Goal: Information Seeking & Learning: Check status

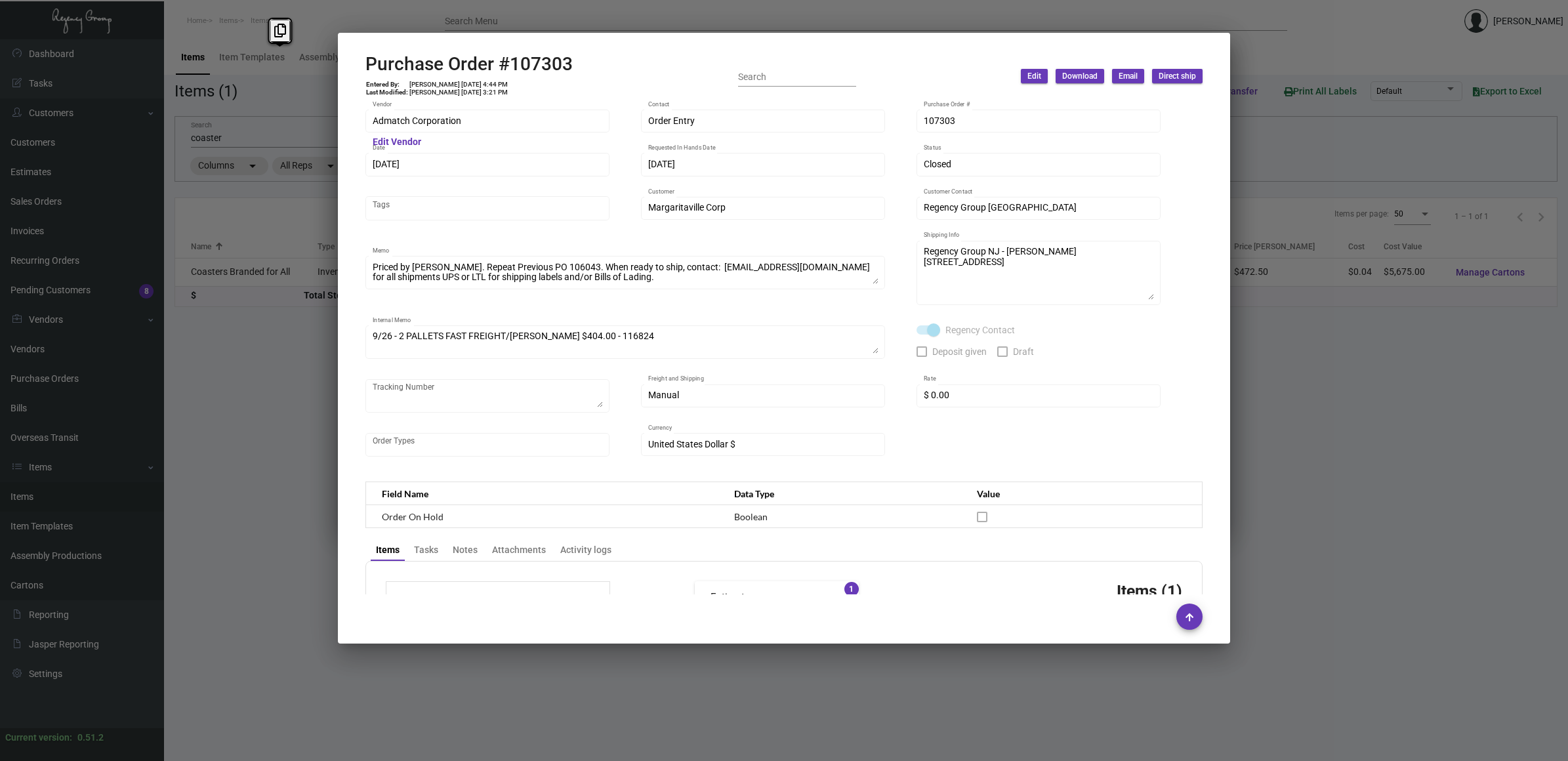
scroll to position [560, 0]
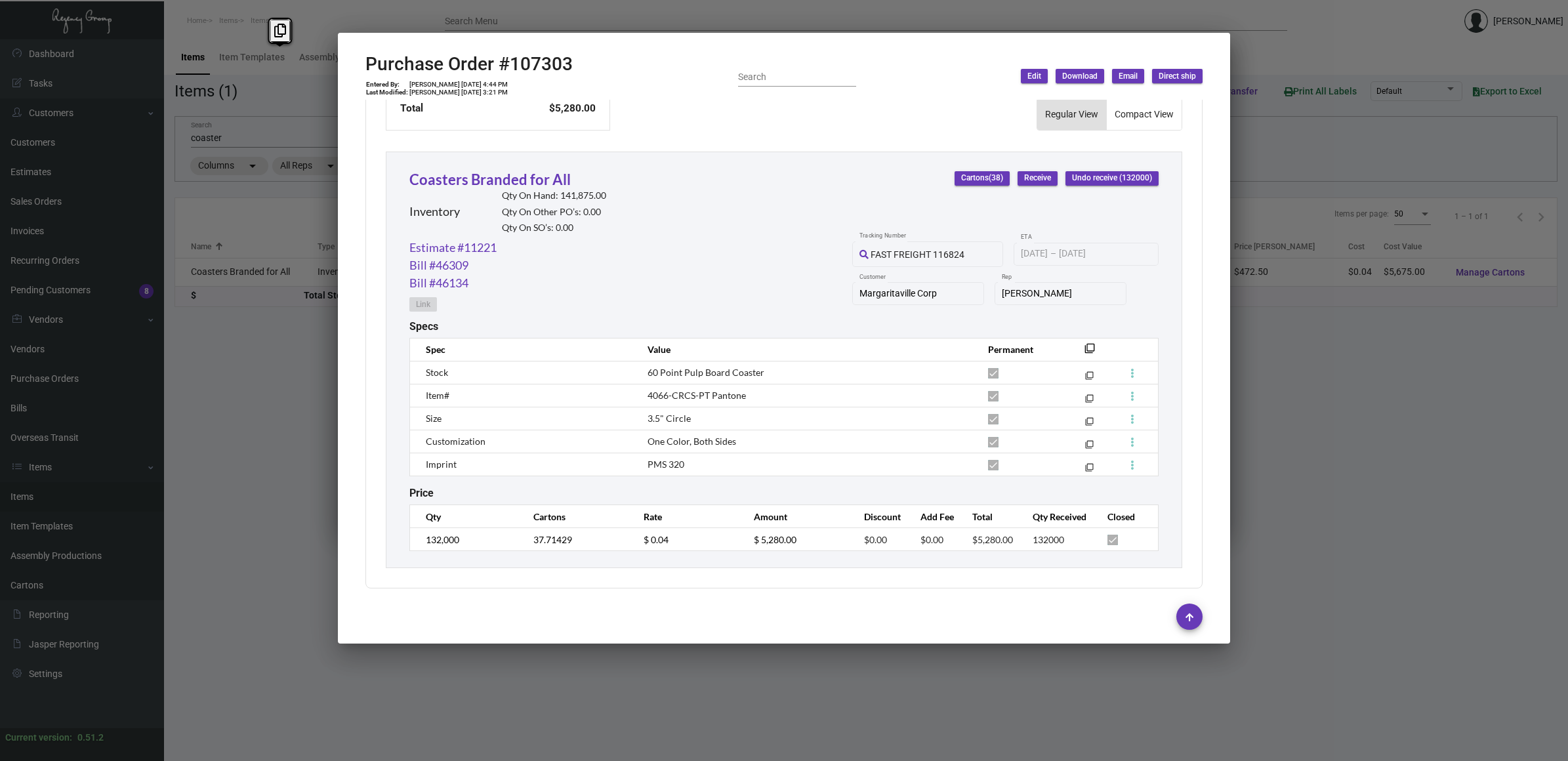
click at [138, 484] on div at bounding box center [784, 380] width 1568 height 761
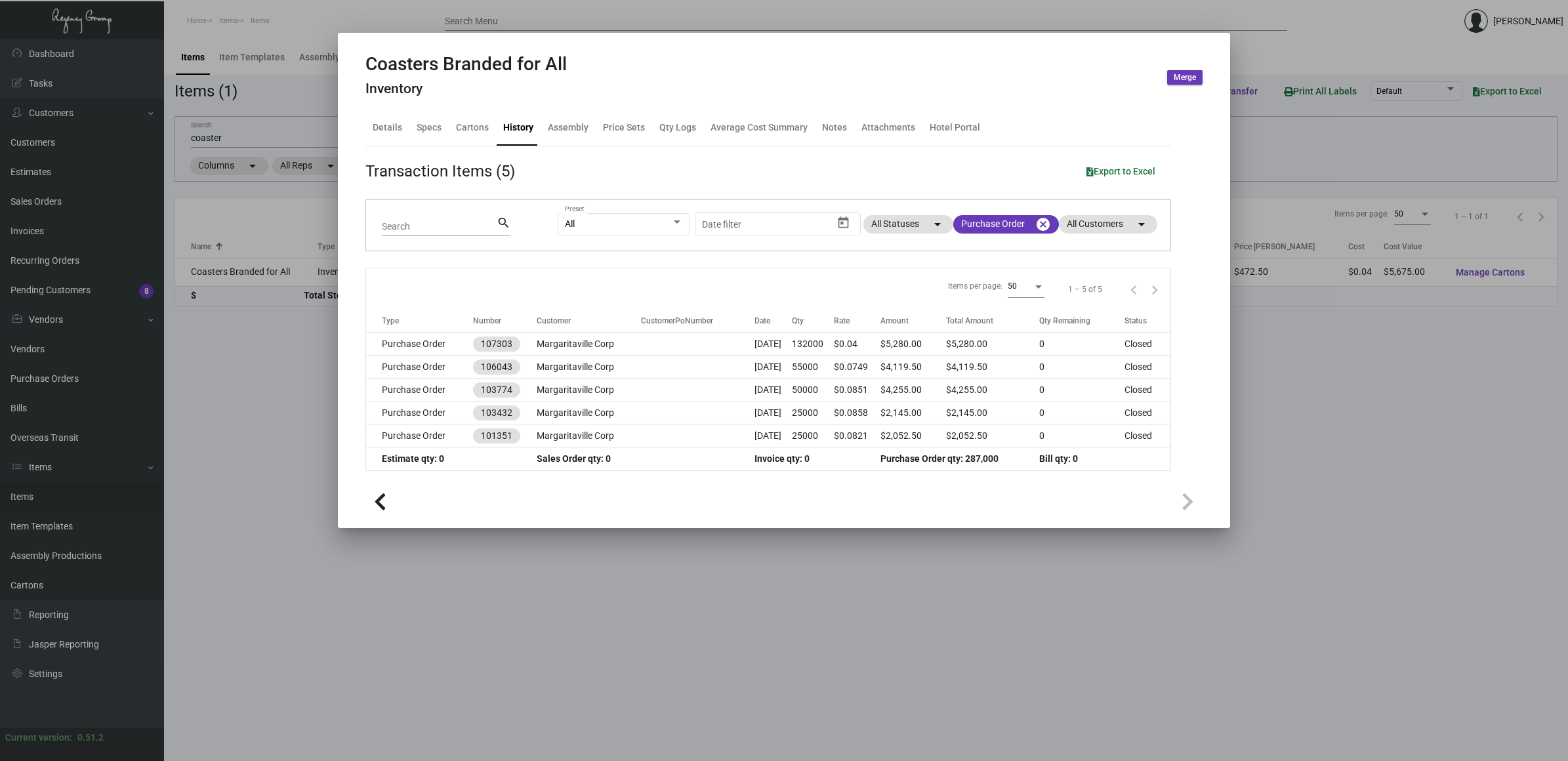
click at [59, 391] on div at bounding box center [784, 380] width 1568 height 761
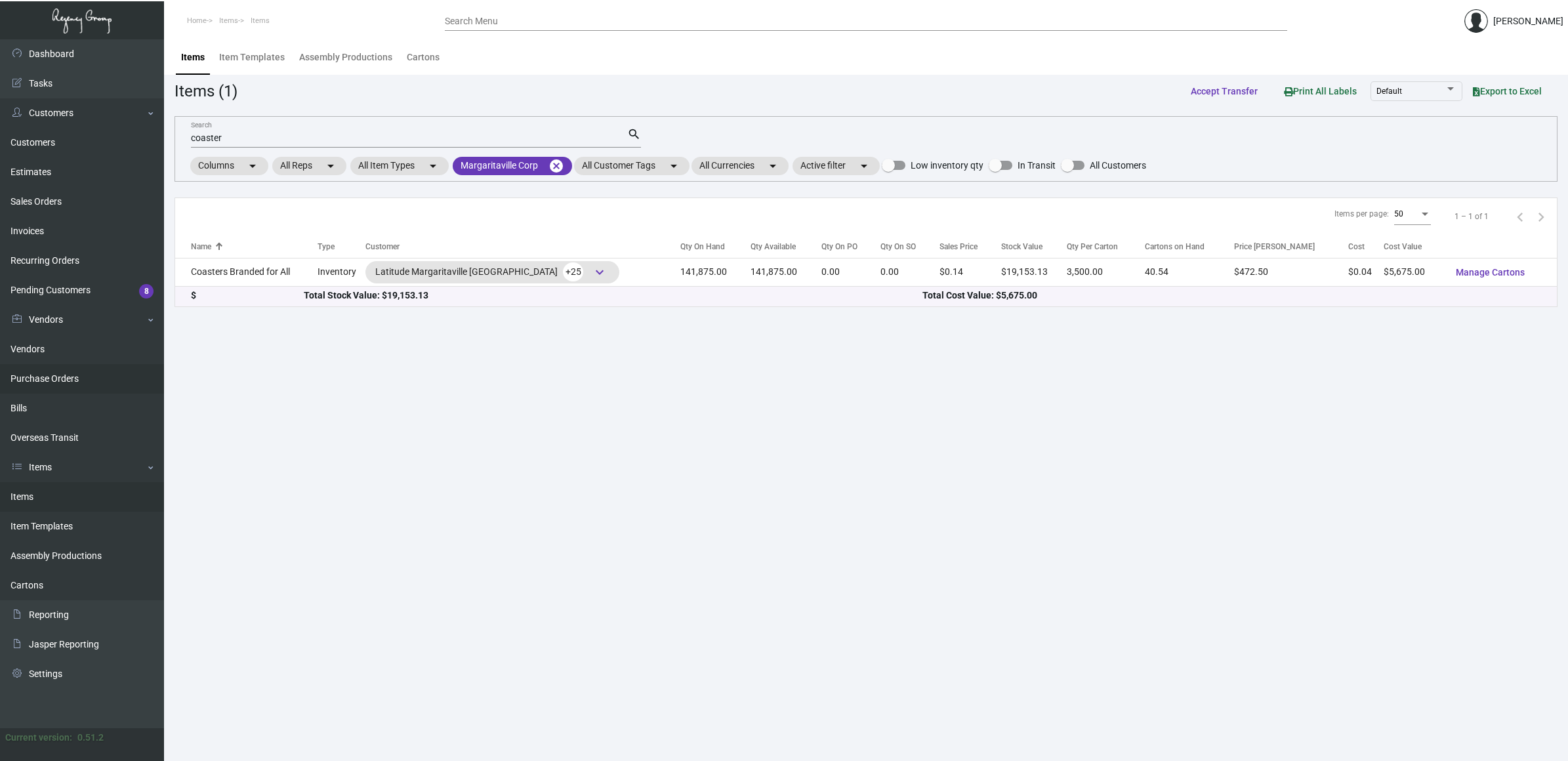
click at [71, 381] on link "Purchase Orders" at bounding box center [81, 378] width 164 height 29
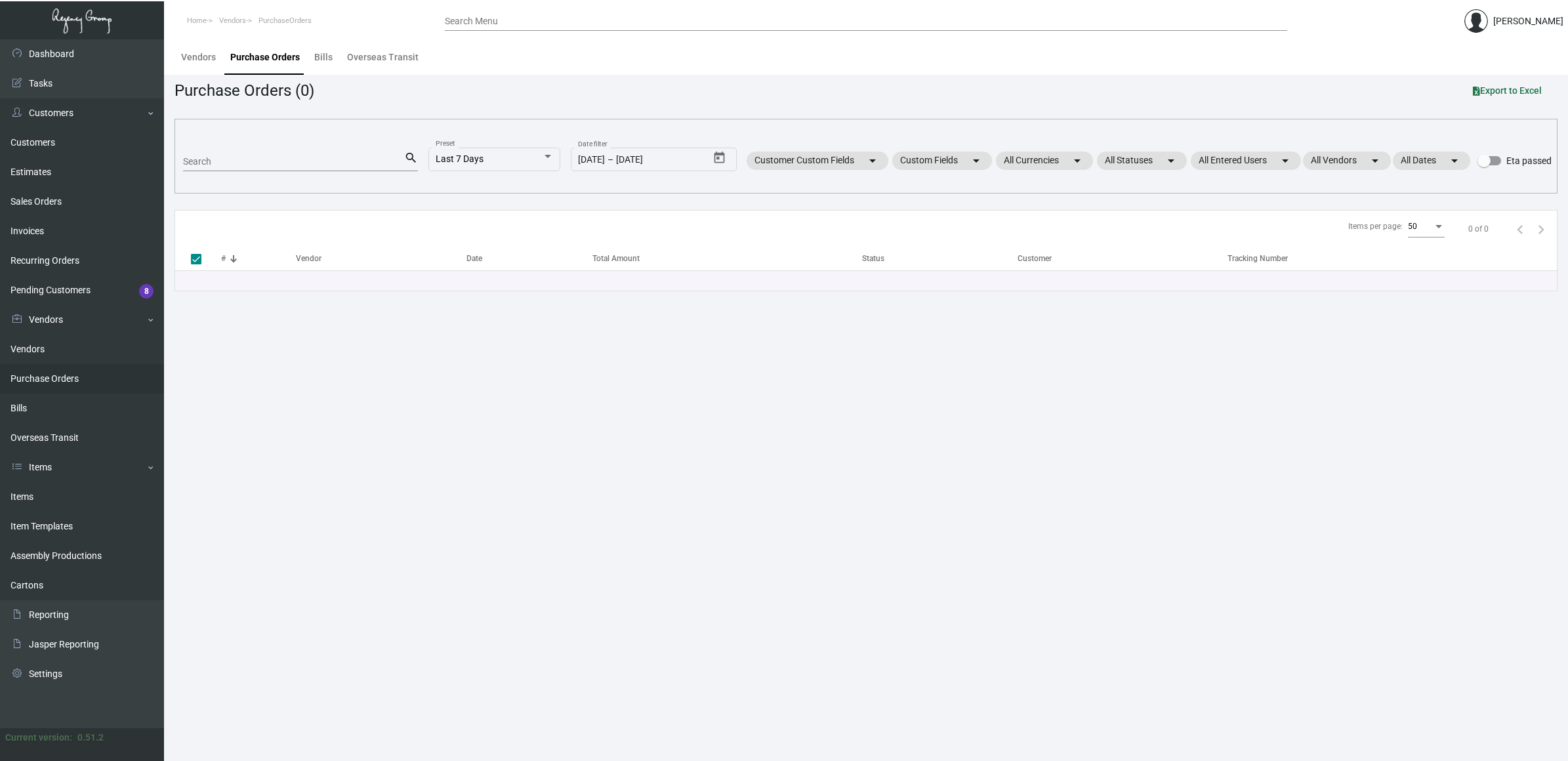
click at [293, 155] on div "Search" at bounding box center [294, 161] width 221 height 20
click at [284, 163] on input "Search" at bounding box center [294, 162] width 221 height 11
paste input "Starfish"
type input "Starfish"
click at [50, 495] on link "Items" at bounding box center [81, 496] width 164 height 29
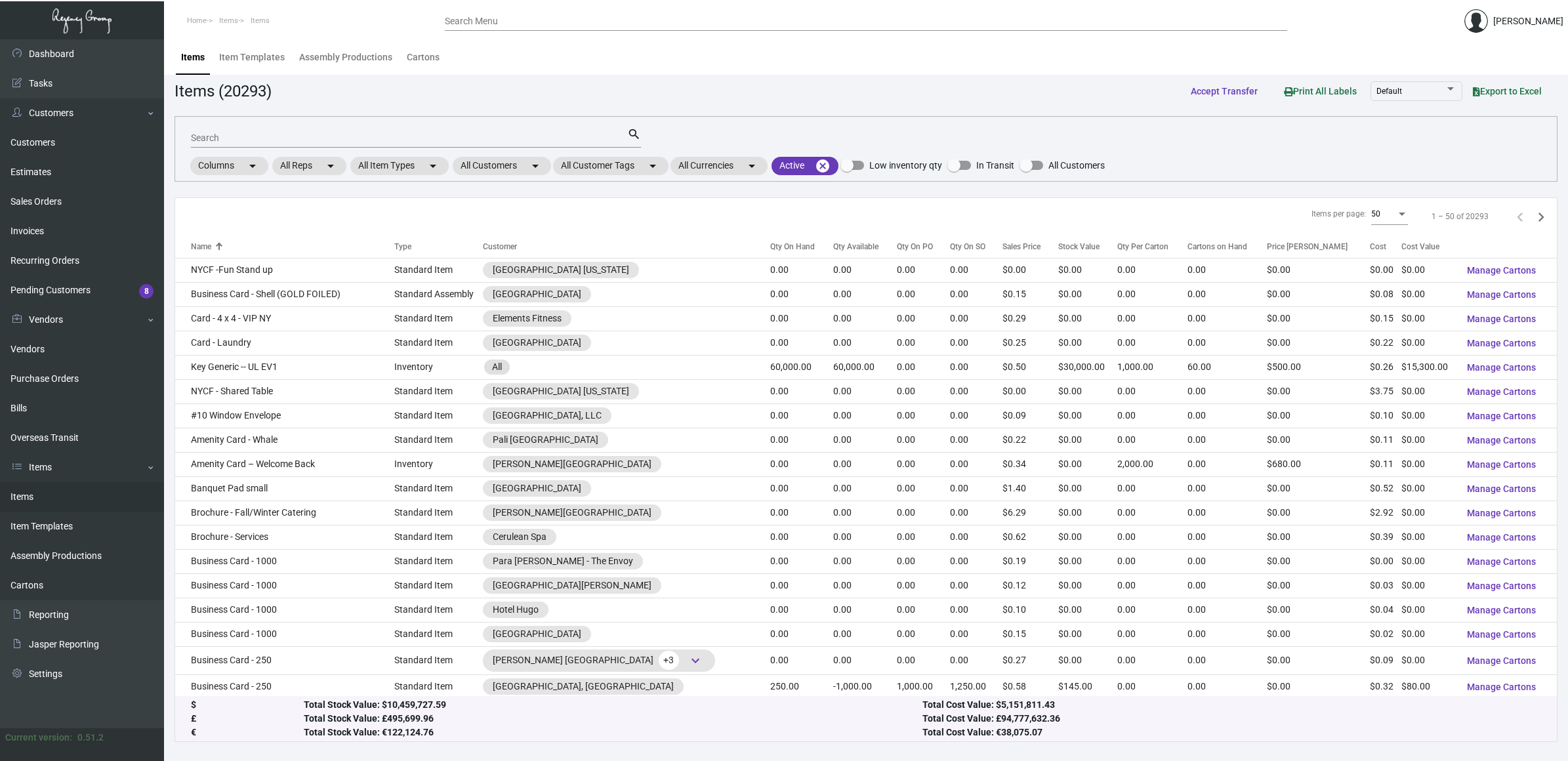
click at [400, 133] on input "Search" at bounding box center [409, 138] width 436 height 11
paste input "Starfish"
type input "Starfish"
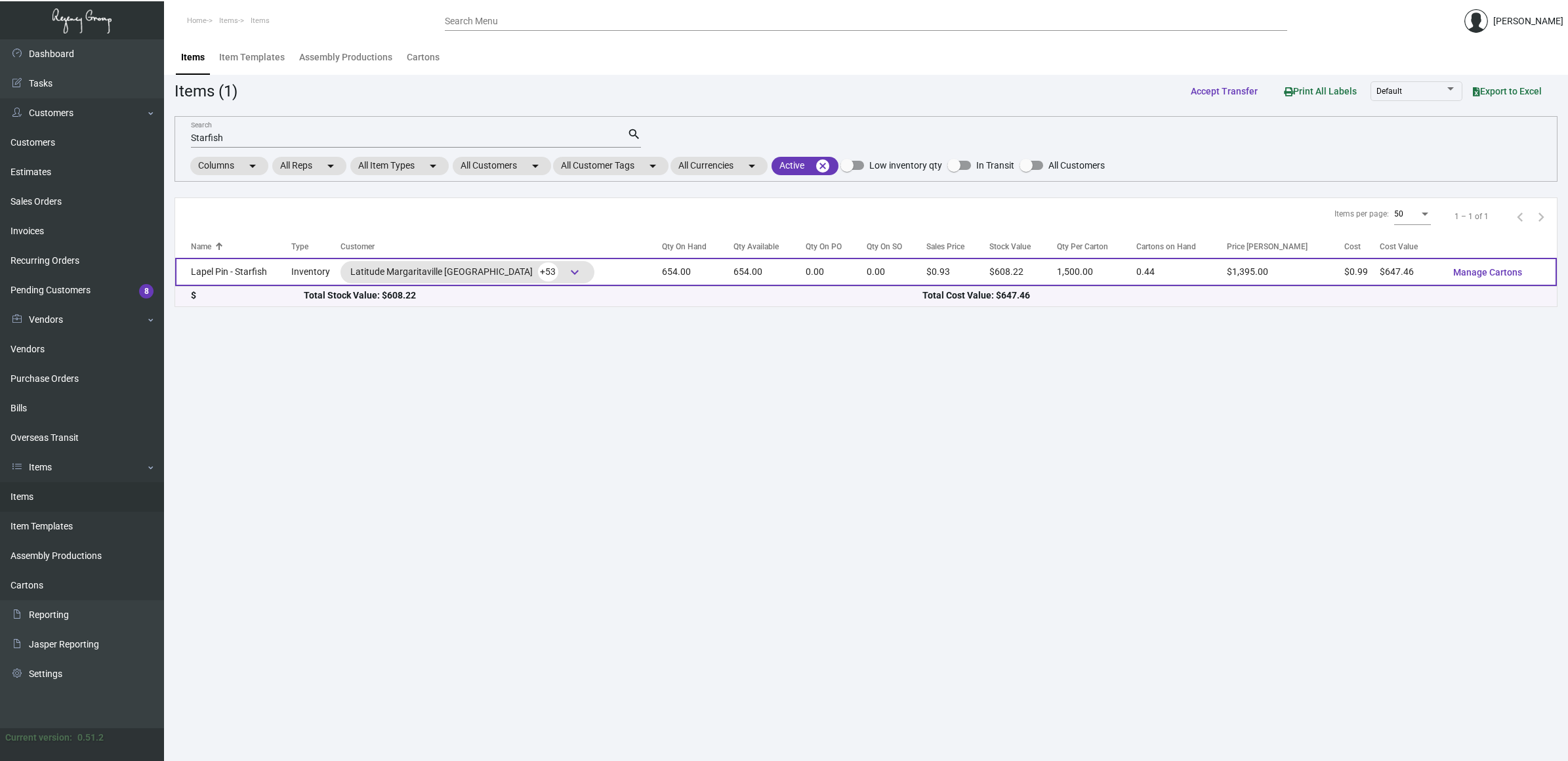
click at [265, 269] on td "Lapel Pin - Starfish" at bounding box center [234, 271] width 116 height 28
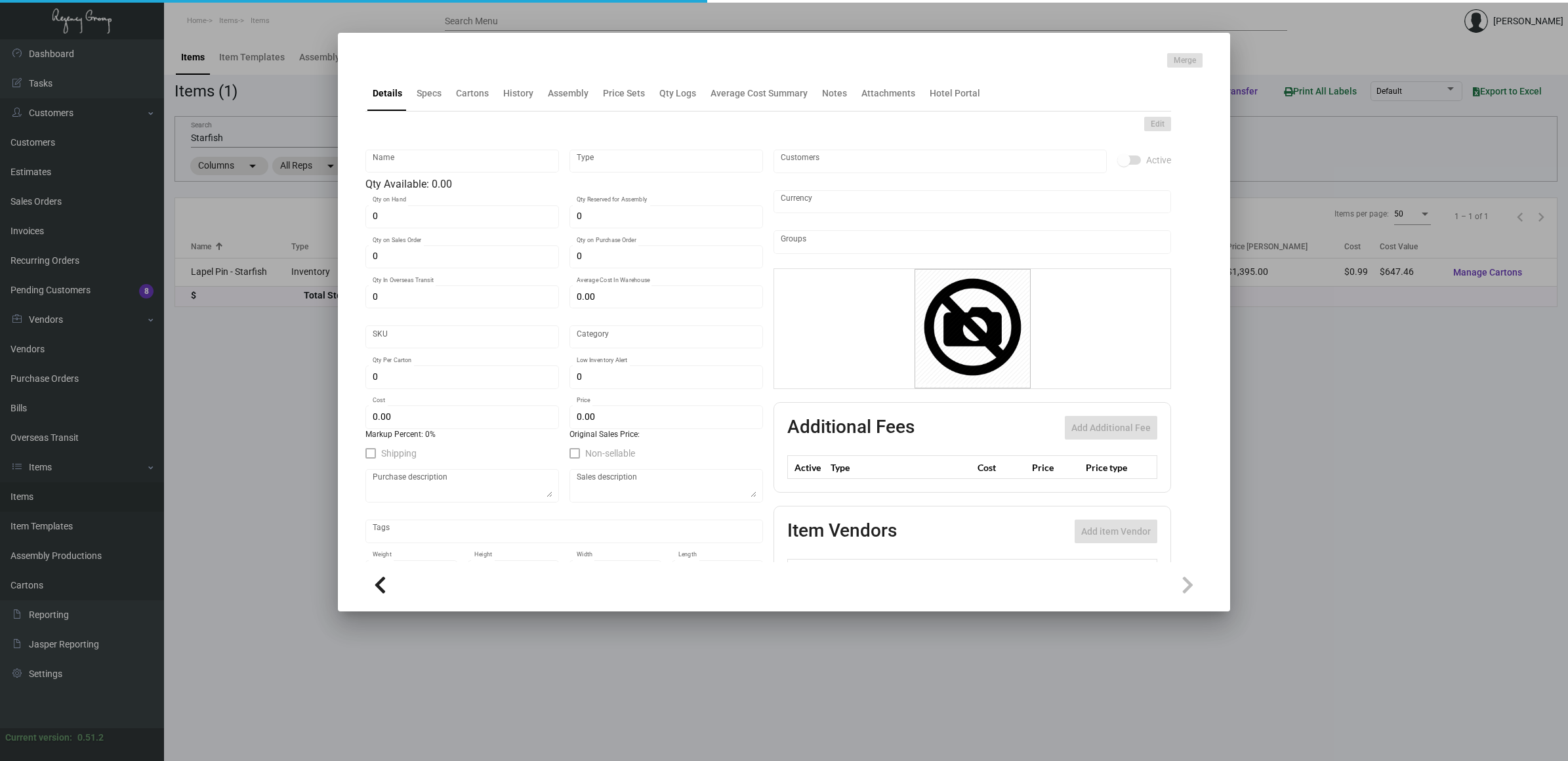
type input "Lapel Pin - Starfish"
type input "Inventory"
type input "654"
type input "$ 66.60"
type input "Standard"
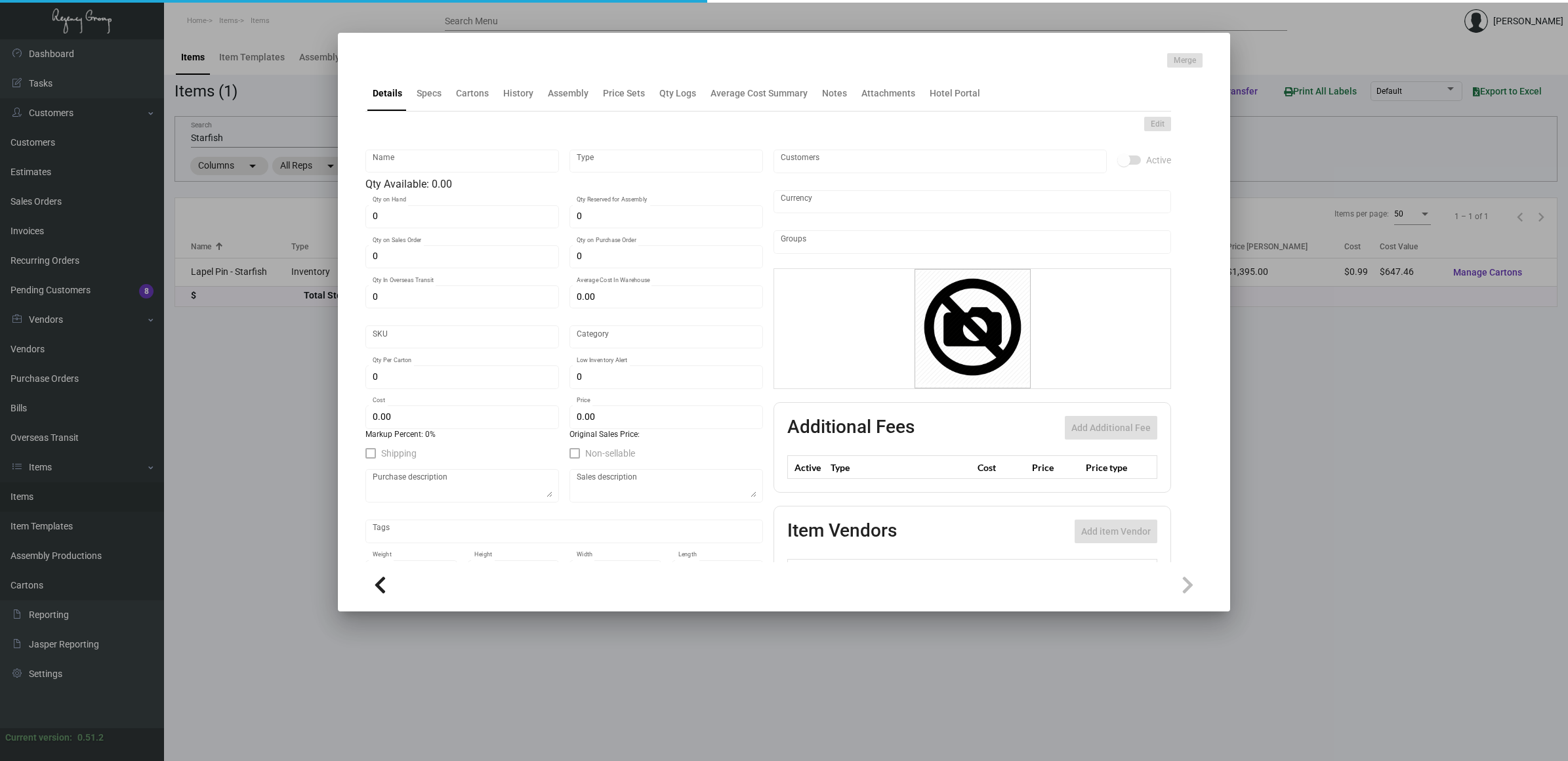
type input "1,500"
type input "500"
type input "$ 0.99"
type input "$ 0.93"
checkbox input "true"
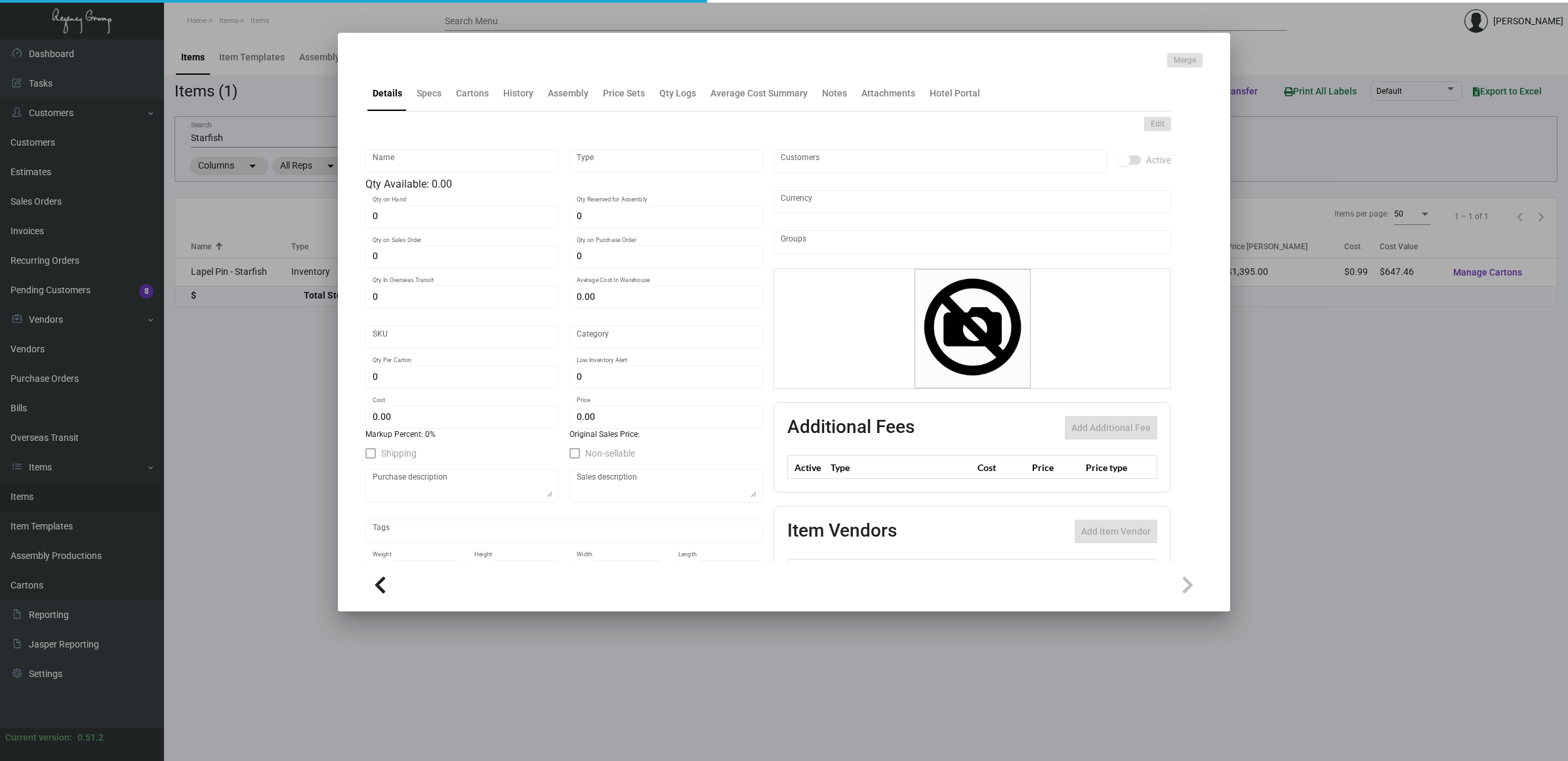
checkbox input "true"
type input "United States Dollar $"
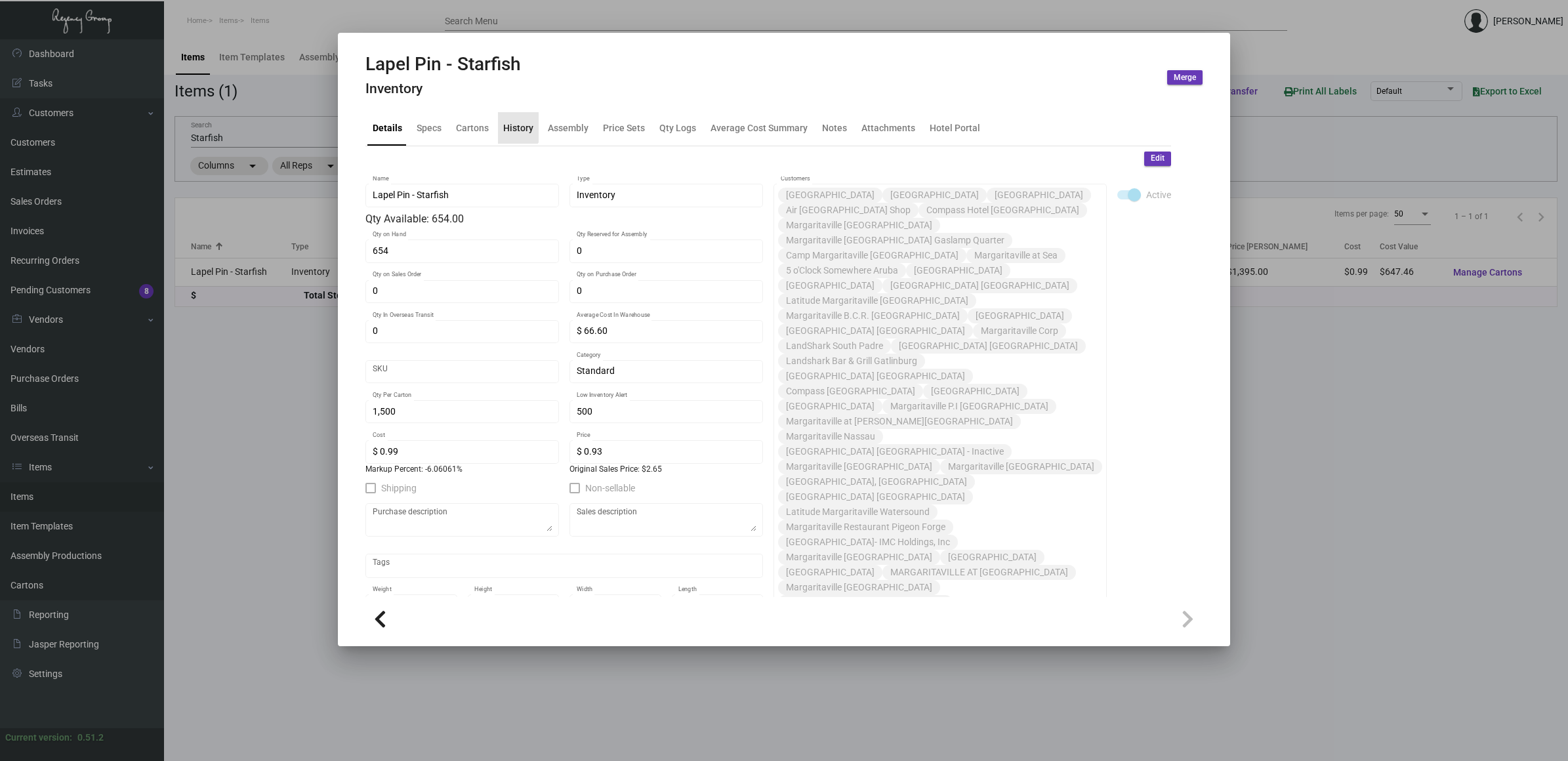
click at [515, 125] on div "History" at bounding box center [518, 127] width 30 height 14
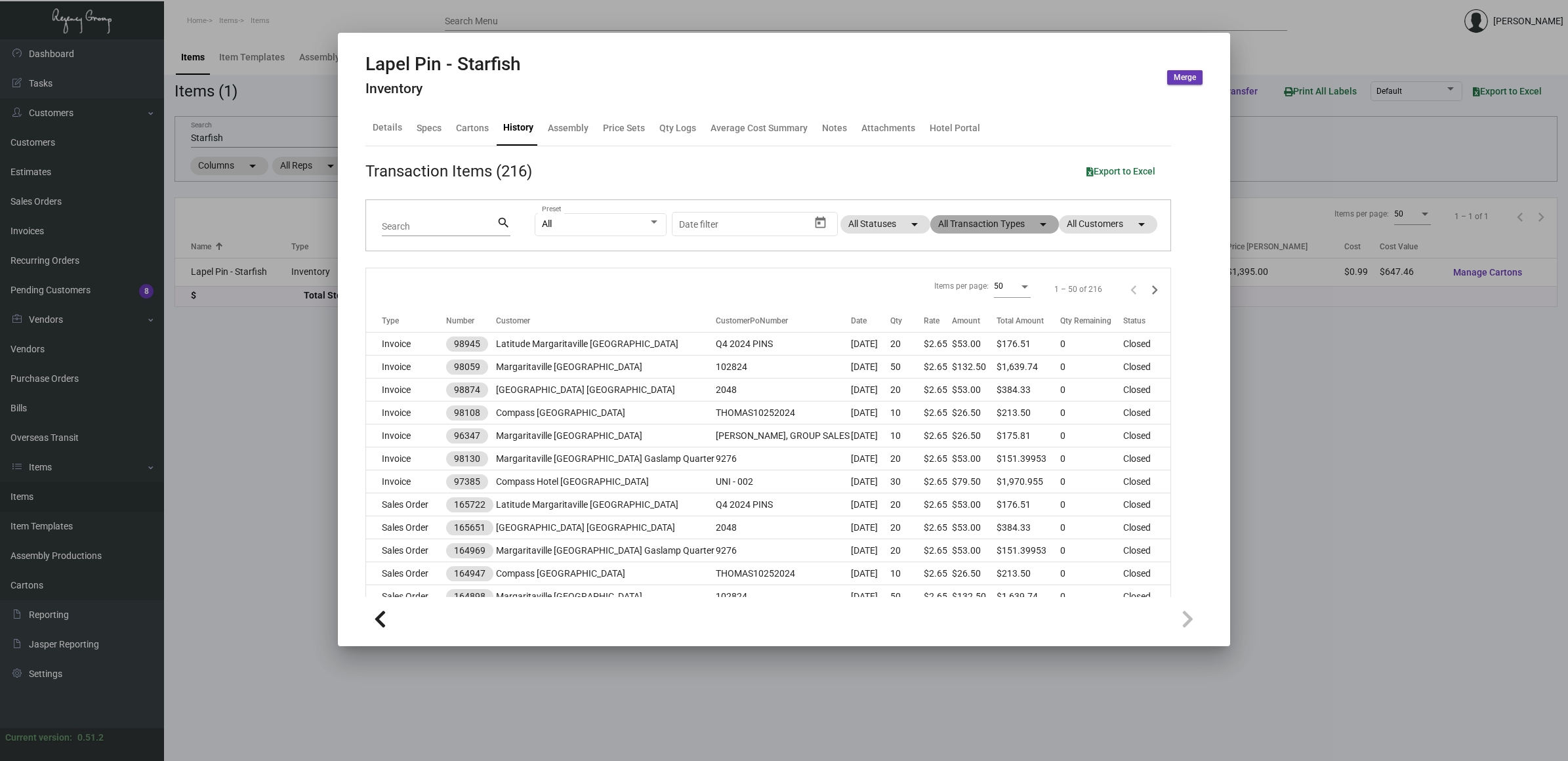
click at [959, 228] on mat-chip "All Transaction Types arrow_drop_down" at bounding box center [994, 224] width 129 height 18
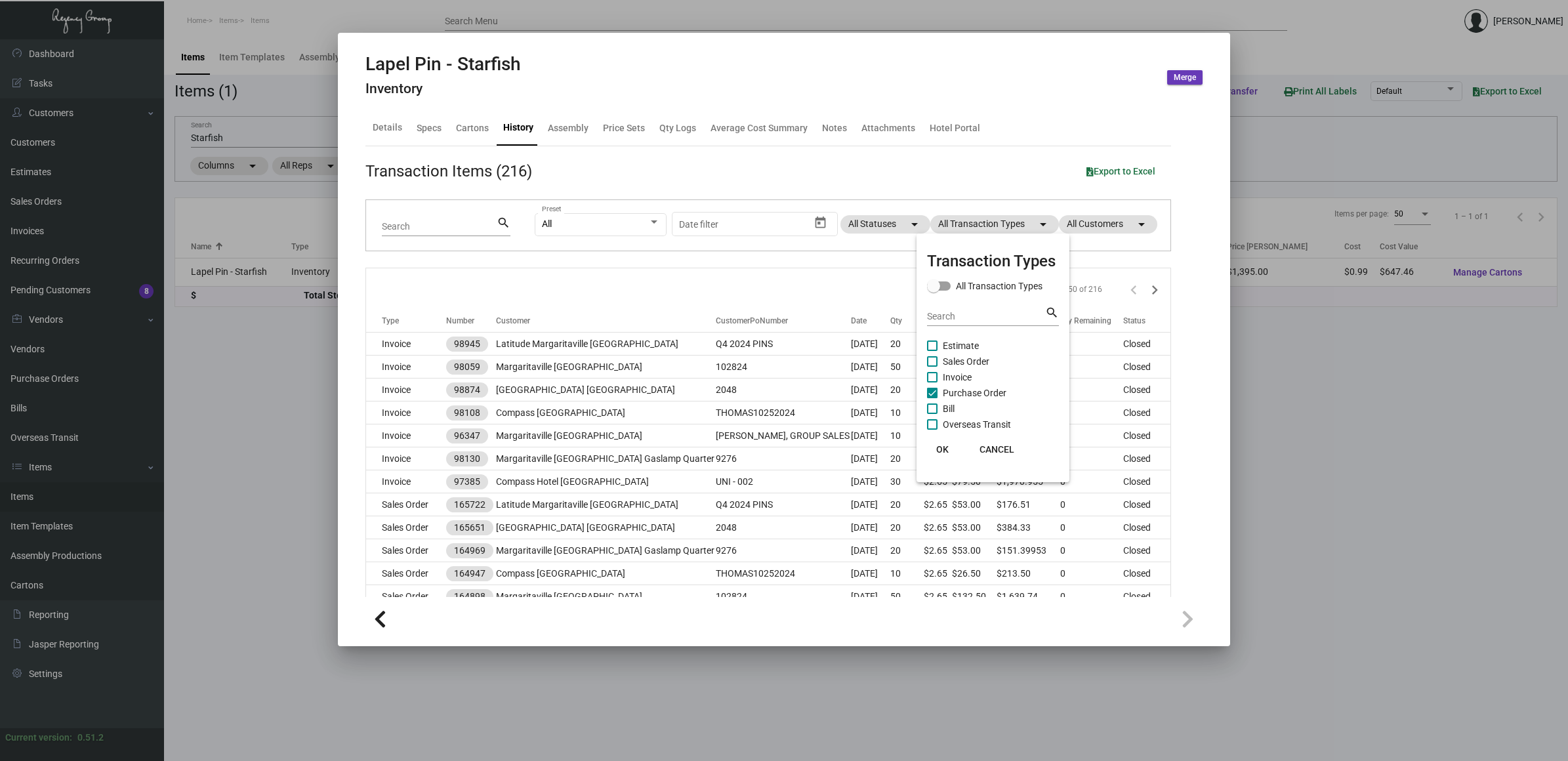
click at [995, 388] on span "Purchase Order" at bounding box center [975, 393] width 64 height 16
click at [932, 398] on input "Purchase Order" at bounding box center [932, 398] width 1 height 1
click at [995, 388] on span "Purchase Order" at bounding box center [975, 393] width 64 height 16
click at [932, 398] on input "Purchase Order" at bounding box center [932, 398] width 1 height 1
checkbox input "true"
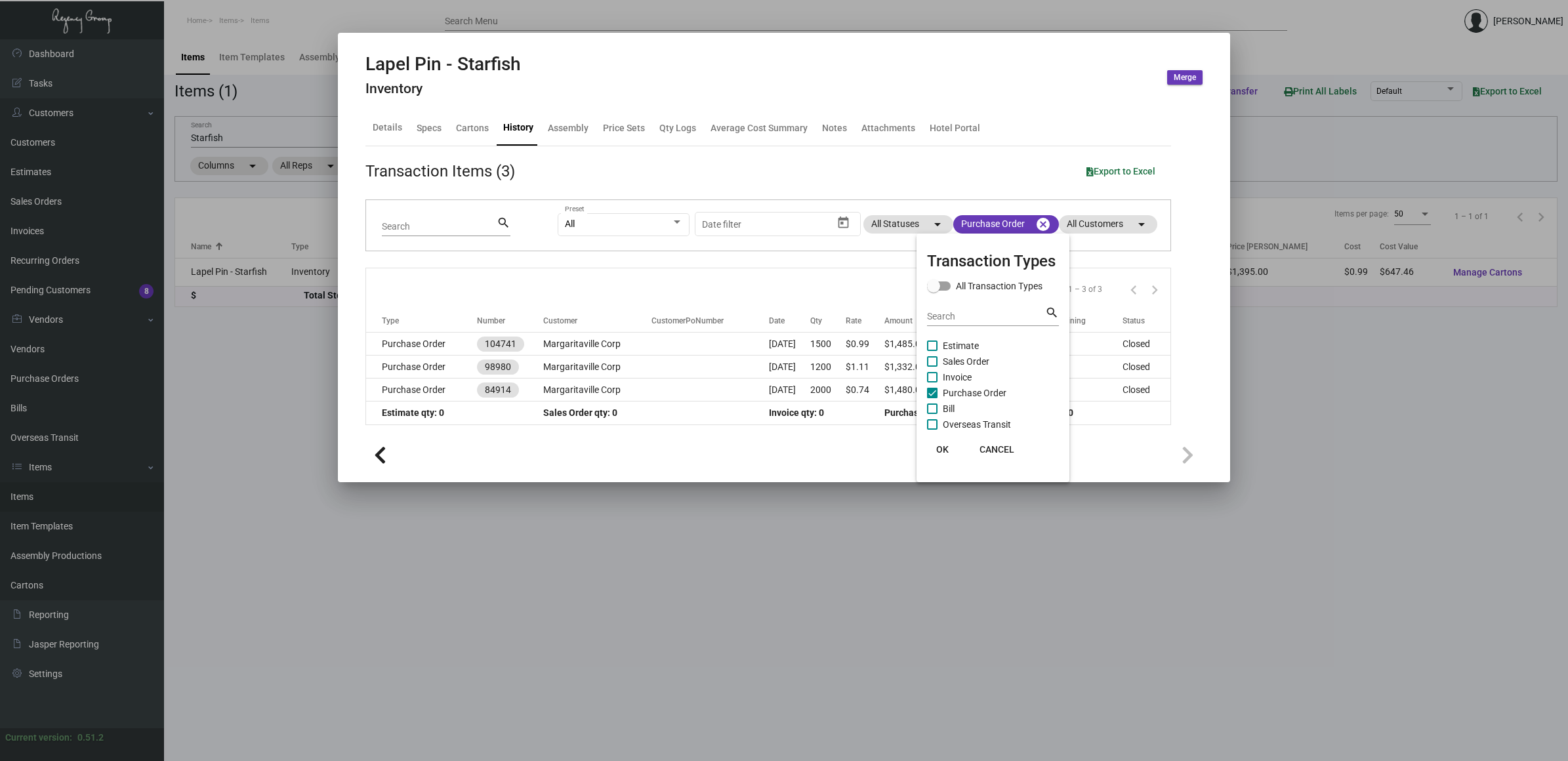
click at [943, 446] on span "OK" at bounding box center [942, 449] width 13 height 11
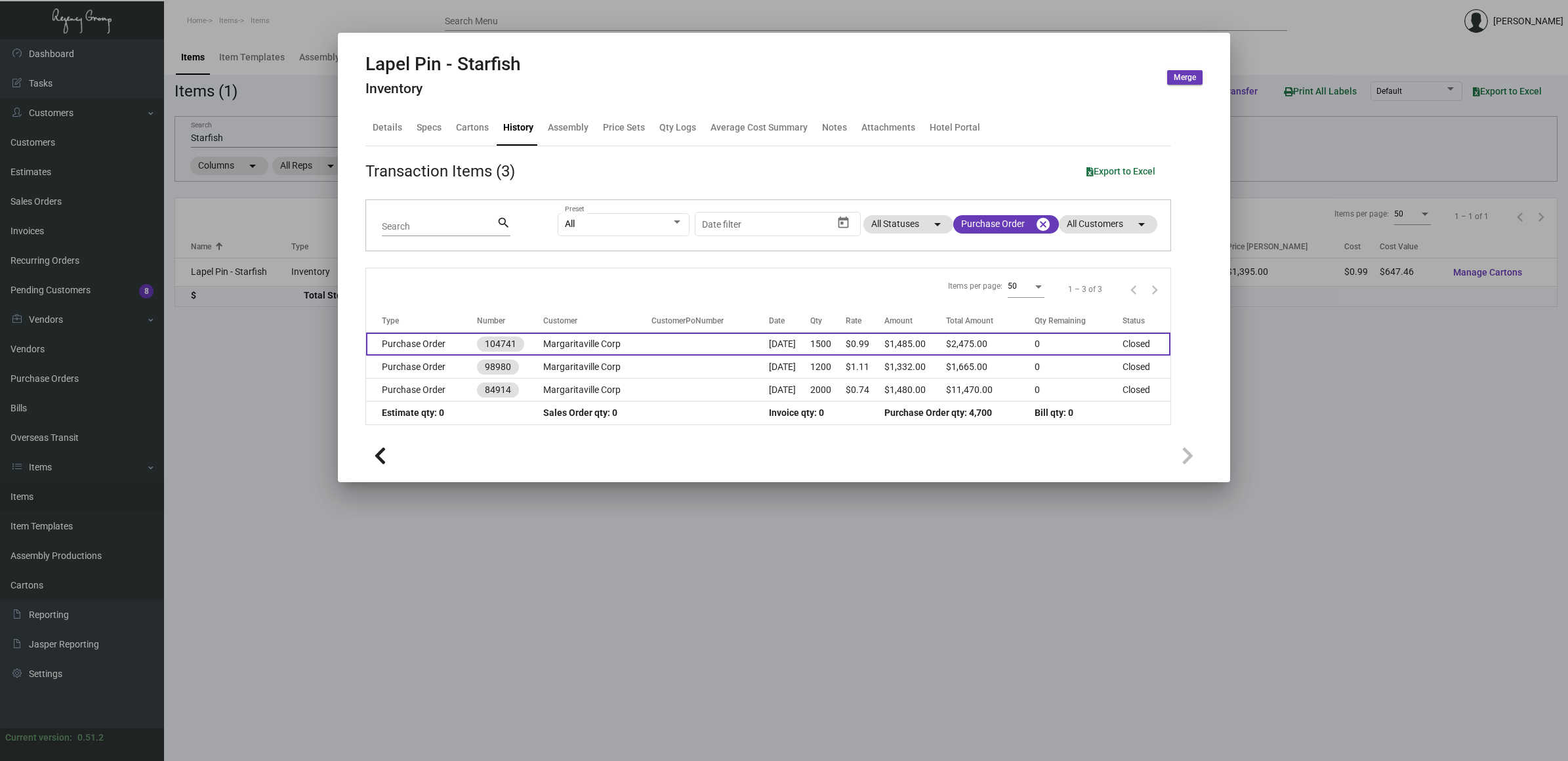
click at [808, 341] on td "[DATE]" at bounding box center [789, 344] width 42 height 23
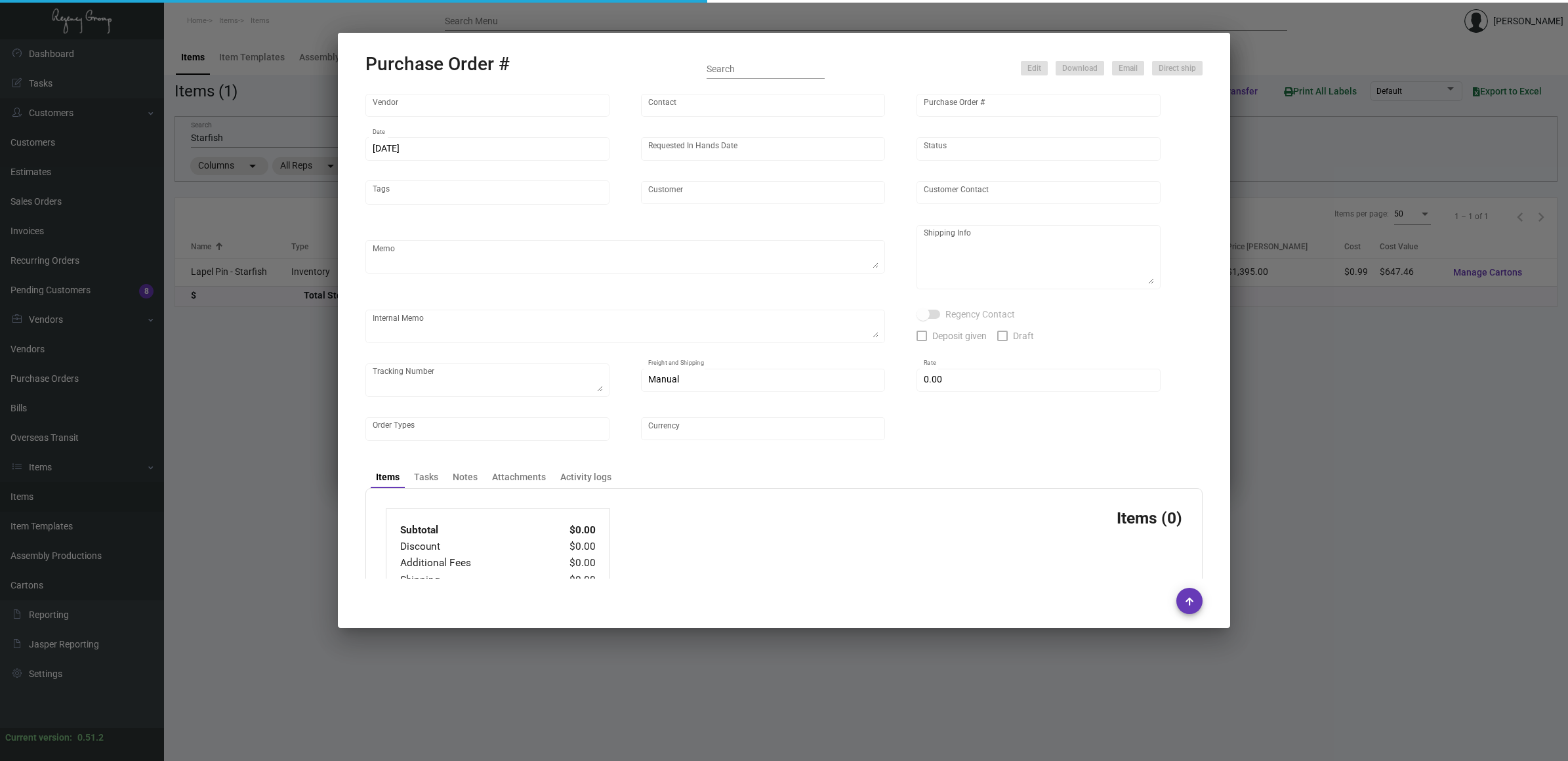
type input "All About Pins"
type input "Order Entry"
type input "104741"
type input "[DATE]"
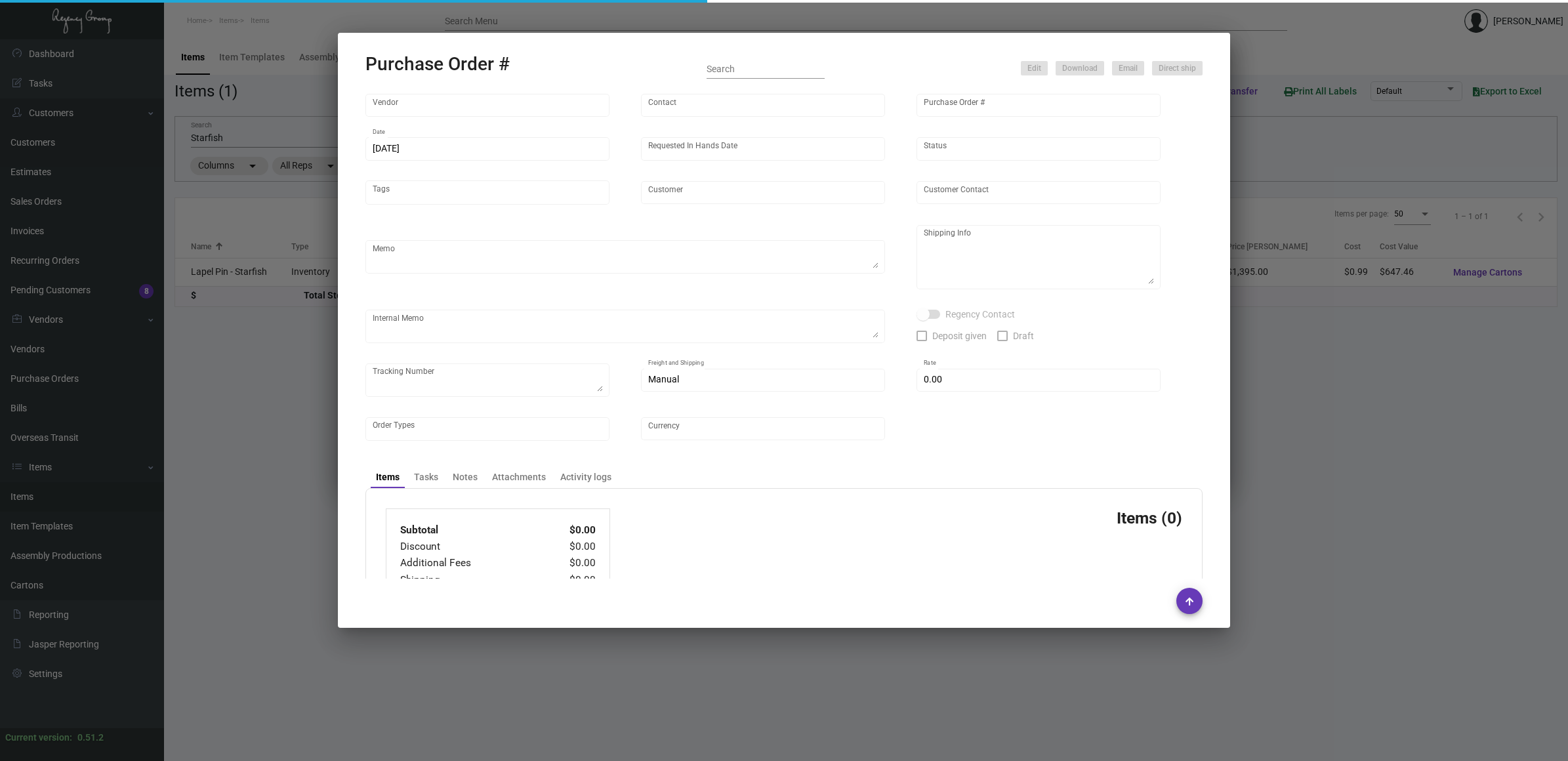
type input "Margaritaville Corp"
type textarea "Pins from previous PO 98980.Please polybag the pins in sets of 10 (as well as i…"
type textarea "Regency Group NJ - [PERSON_NAME] [STREET_ADDRESS]"
checkbox input "true"
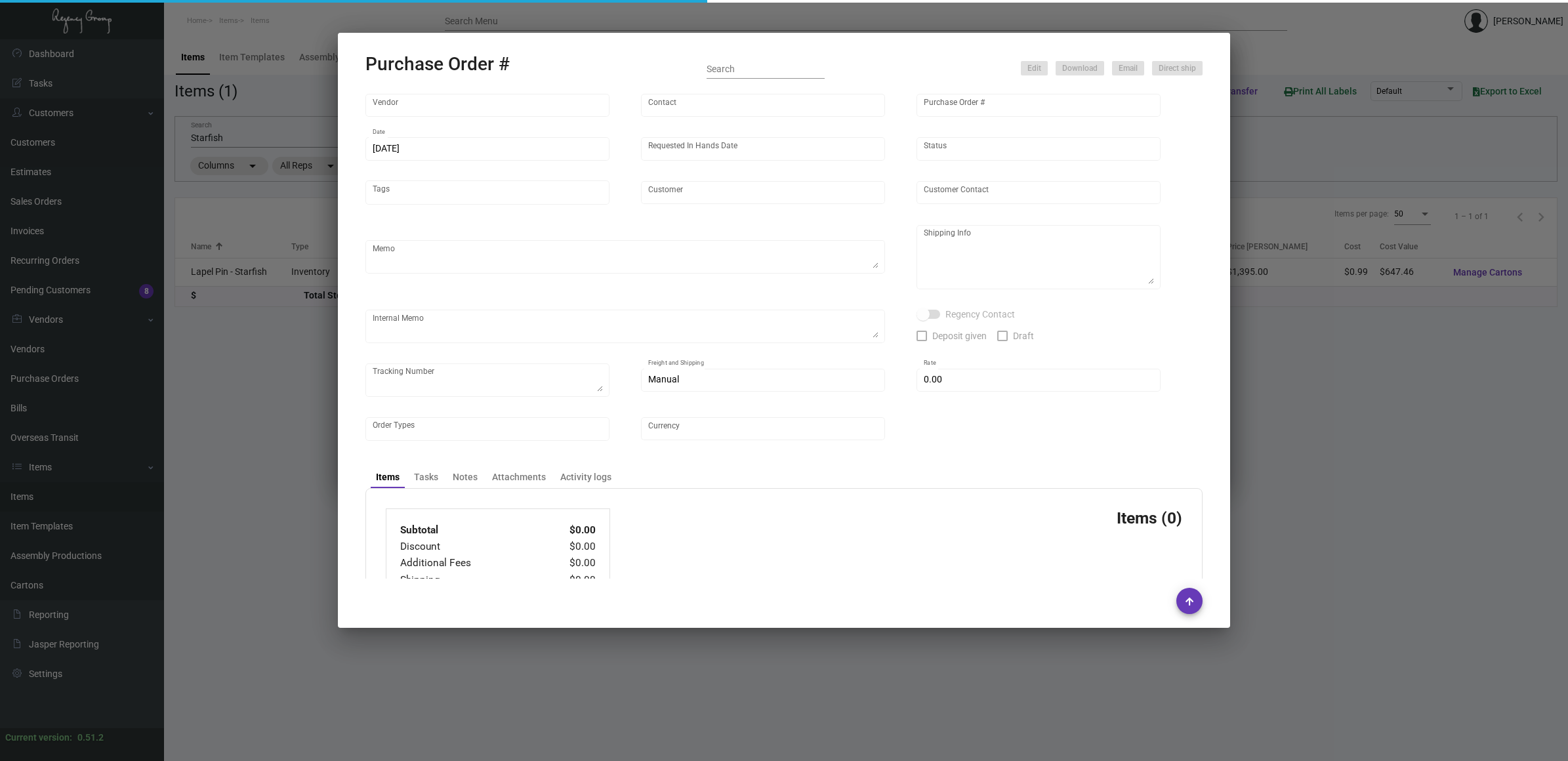
type input "$ 0.00"
type input "United States Dollar $"
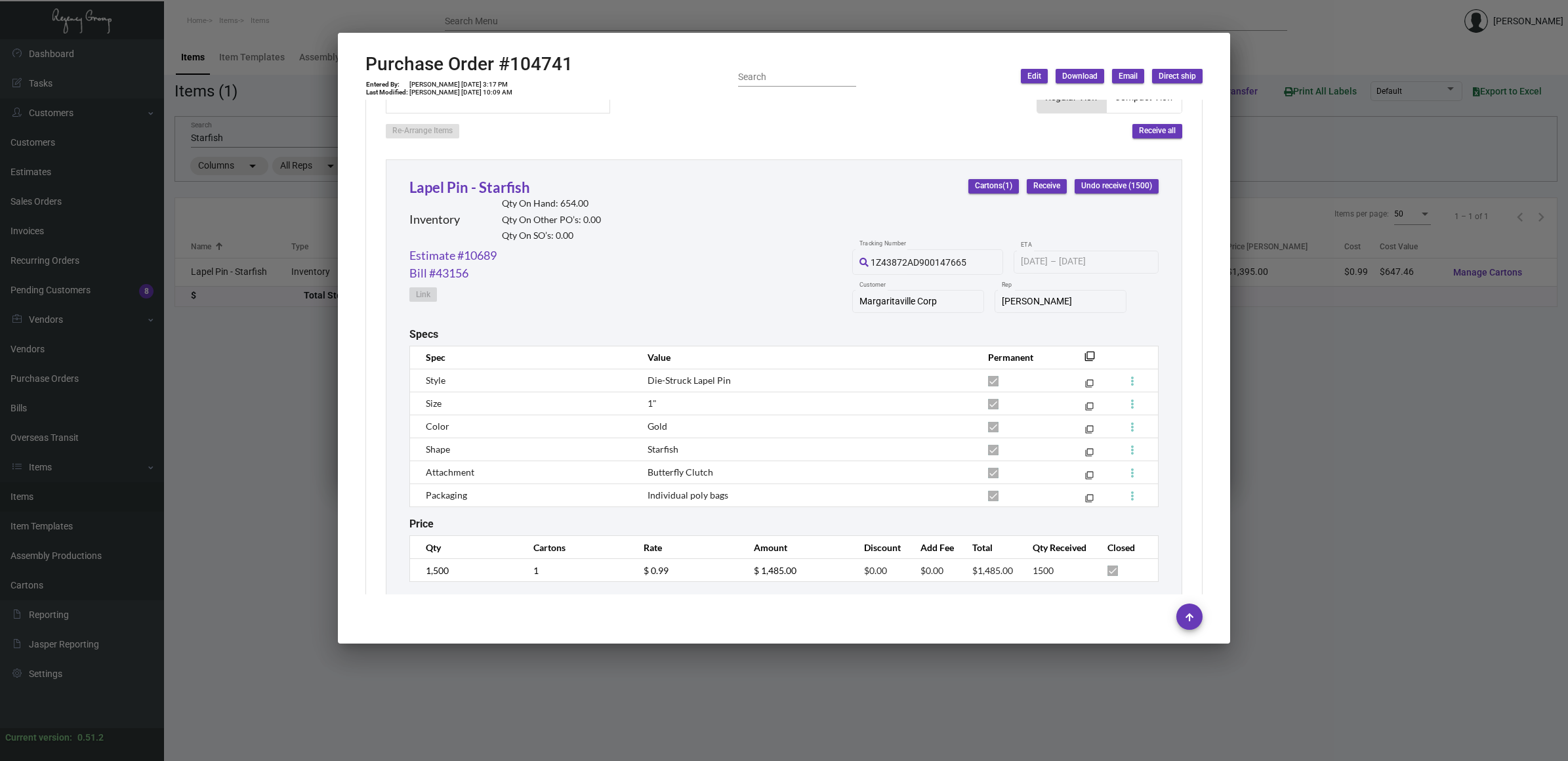
scroll to position [1069, 0]
